Goal: Navigation & Orientation: Find specific page/section

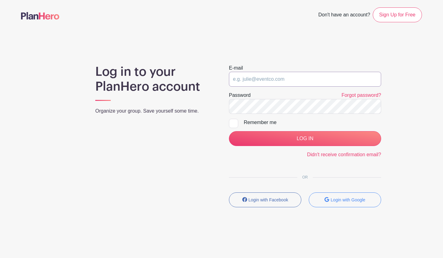
type input "[EMAIL_ADDRESS][DOMAIN_NAME]"
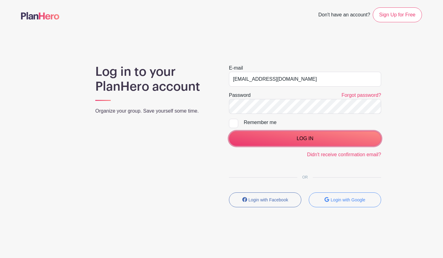
click at [304, 142] on input "LOG IN" at bounding box center [305, 138] width 152 height 15
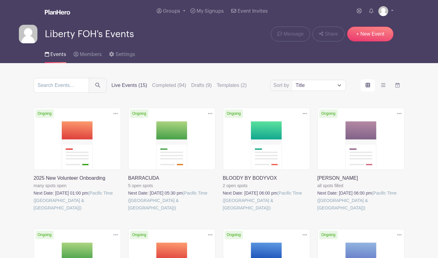
click at [223, 211] on link at bounding box center [223, 211] width 0 height 0
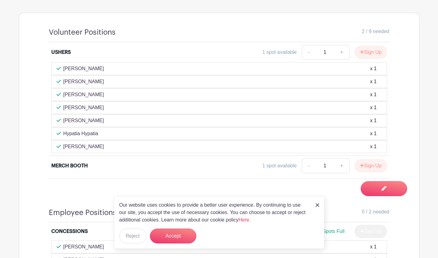
scroll to position [464, 0]
